Goal: Complete application form

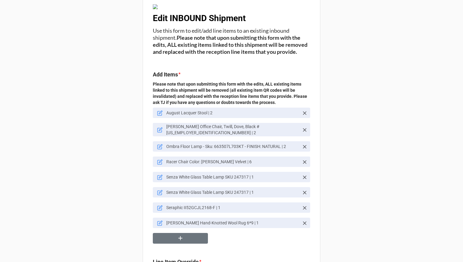
scroll to position [14, 0]
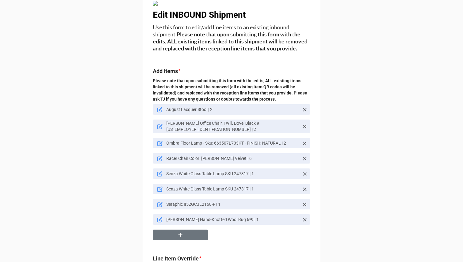
click at [303, 176] on icon at bounding box center [305, 174] width 6 height 6
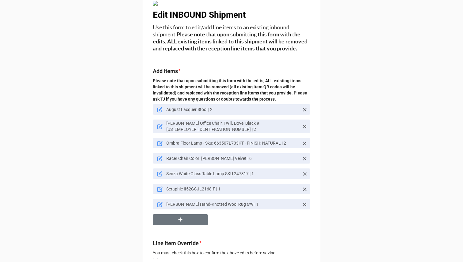
click at [158, 176] on icon at bounding box center [160, 174] width 6 height 6
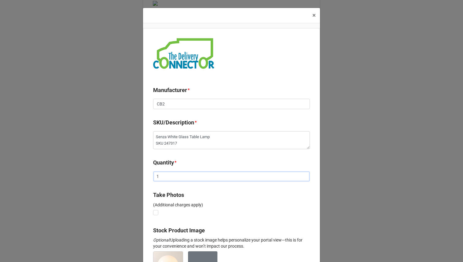
click at [169, 179] on input "1" at bounding box center [231, 176] width 157 height 10
type textarea "x"
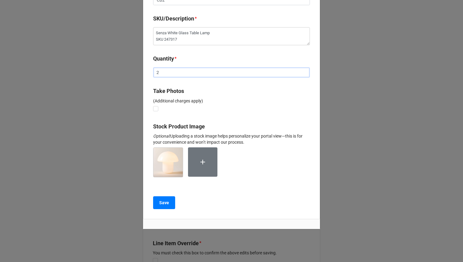
scroll to position [109, 0]
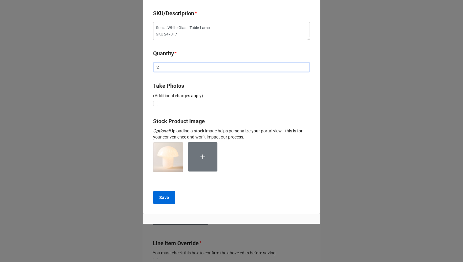
type input "2"
click at [166, 196] on b "Save" at bounding box center [164, 198] width 10 height 6
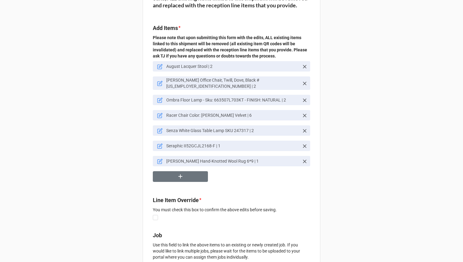
scroll to position [95, 0]
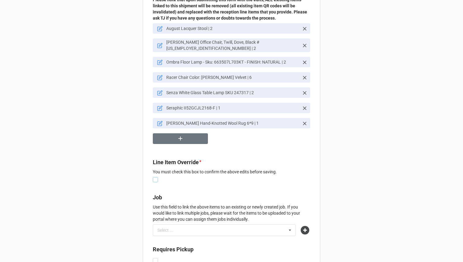
click at [154, 177] on label at bounding box center [155, 177] width 5 height 0
checkbox input "true"
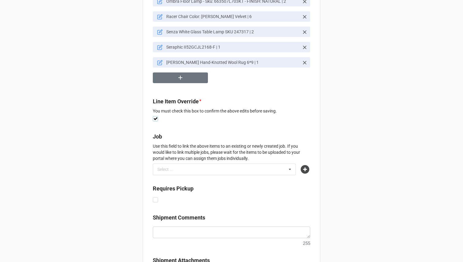
scroll to position [248, 0]
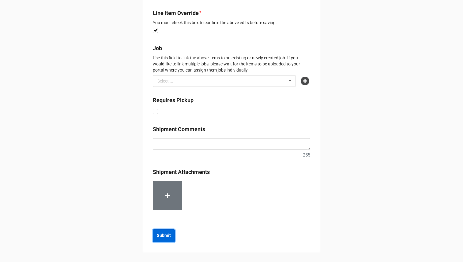
click at [162, 235] on b "Submit" at bounding box center [164, 236] width 14 height 6
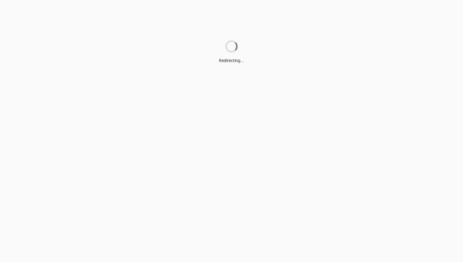
scroll to position [0, 0]
